Goal: Information Seeking & Learning: Learn about a topic

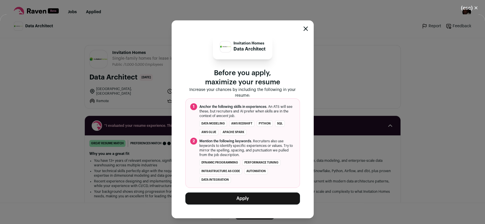
click at [304, 30] on icon "Close modal" at bounding box center [305, 28] width 5 height 5
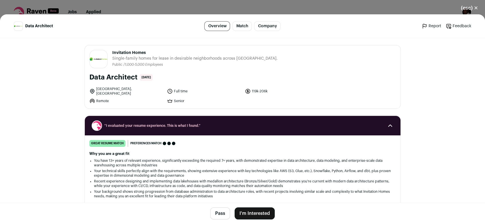
click at [477, 8] on button "(esc) ✕" at bounding box center [469, 8] width 31 height 13
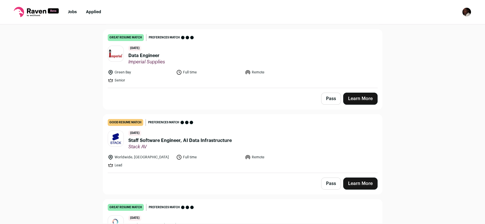
scroll to position [173, 0]
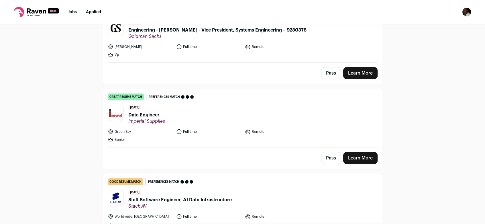
click at [362, 157] on link "Learn More" at bounding box center [360, 158] width 34 height 12
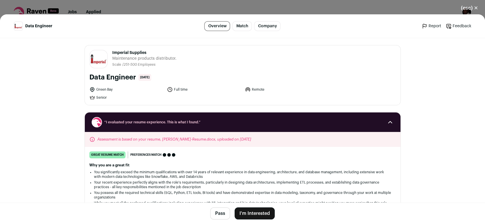
click at [476, 9] on button "(esc) ✕" at bounding box center [469, 8] width 31 height 13
